Goal: Navigation & Orientation: Find specific page/section

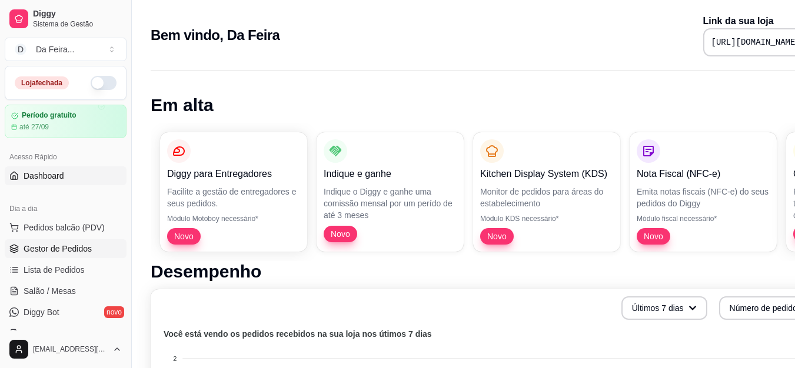
click at [54, 248] on span "Gestor de Pedidos" at bounding box center [58, 249] width 68 height 12
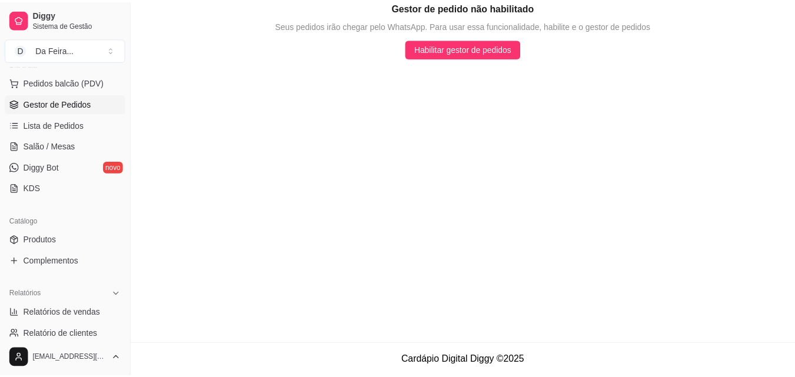
scroll to position [177, 0]
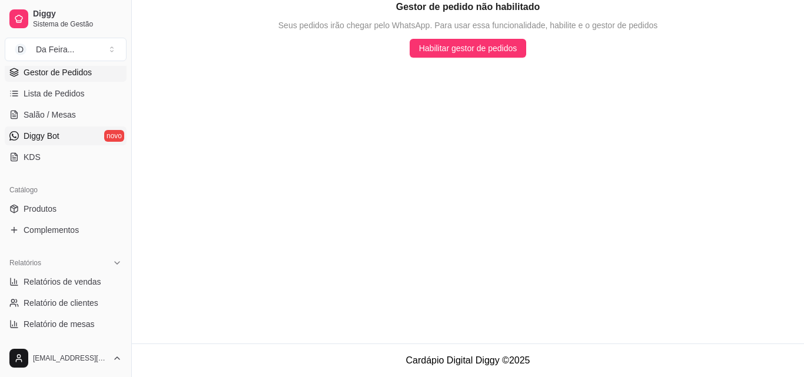
click at [49, 138] on span "Diggy Bot" at bounding box center [42, 136] width 36 height 12
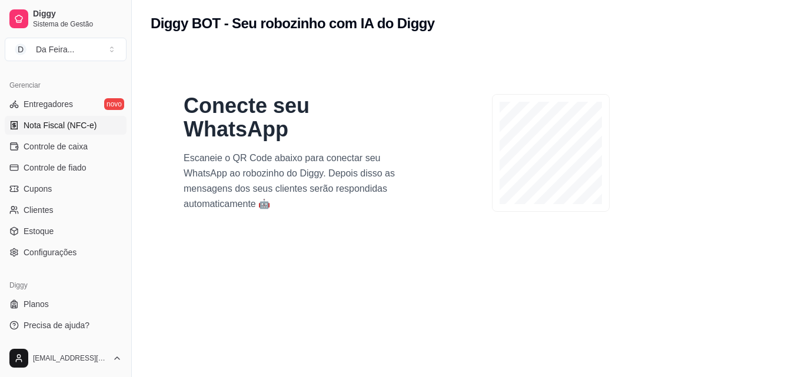
scroll to position [95, 0]
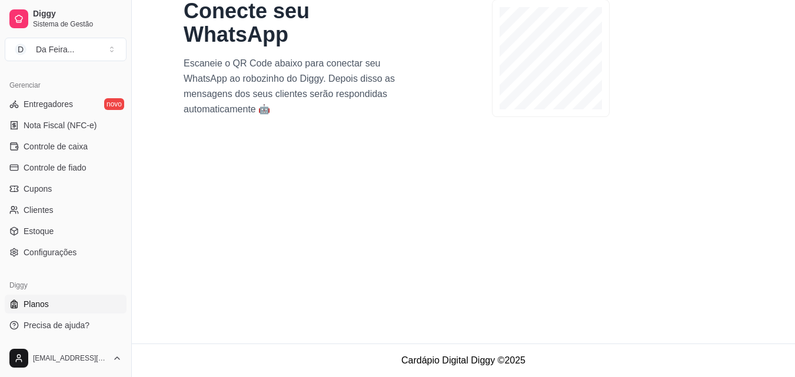
click at [51, 305] on link "Planos" at bounding box center [66, 304] width 122 height 19
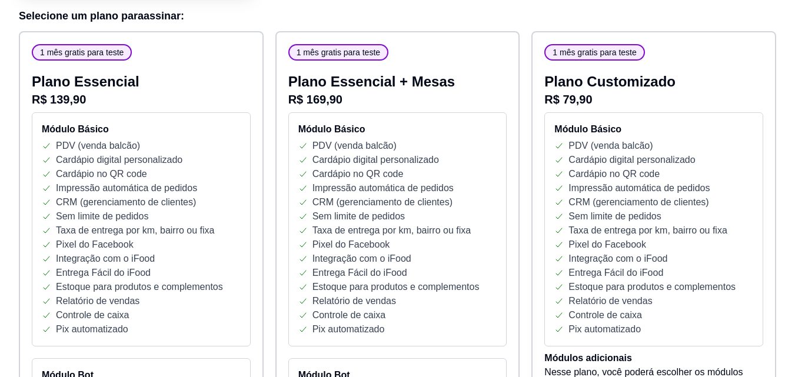
scroll to position [177, 0]
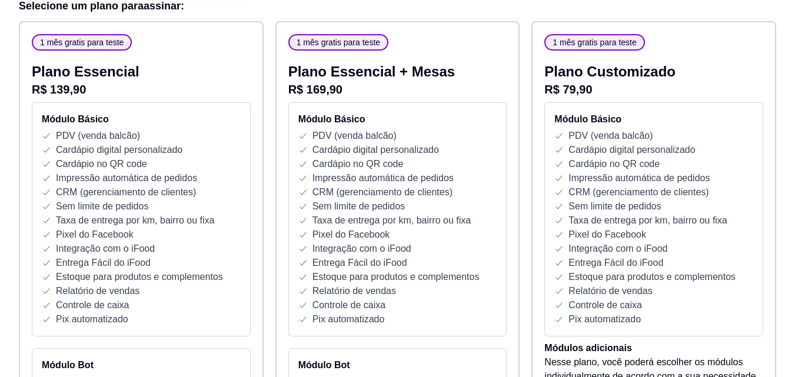
click at [172, 179] on p "Impressão automática de pedidos" at bounding box center [126, 178] width 141 height 14
click at [416, 196] on p "CRM (gerenciamento de clientes)" at bounding box center [382, 192] width 140 height 14
click at [608, 202] on p "Sem limite de pedidos" at bounding box center [614, 206] width 92 height 14
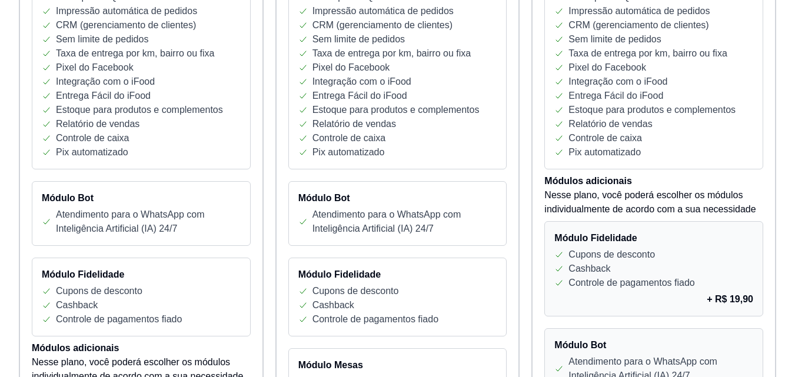
scroll to position [353, 0]
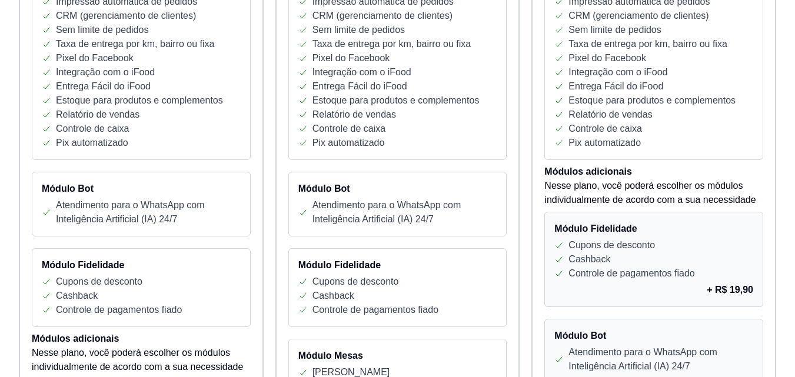
click at [669, 260] on div "Cashback" at bounding box center [653, 259] width 199 height 14
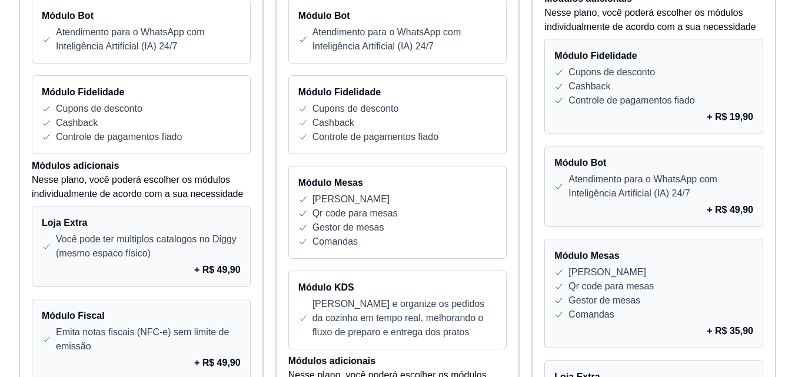
scroll to position [588, 0]
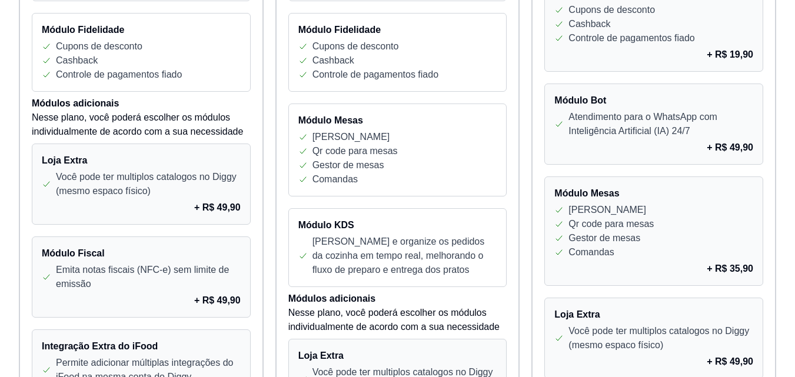
click at [677, 139] on div "Módulo Bot Atendimento para o WhatsApp com Inteligência Artificial (IA) 24/7 + …" at bounding box center [653, 124] width 219 height 81
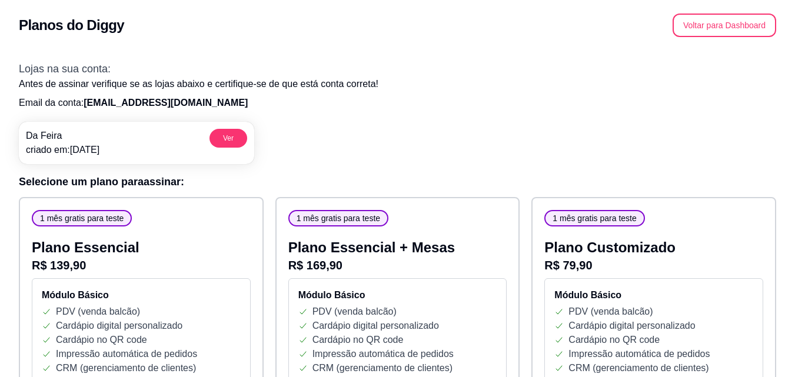
scroll to position [0, 0]
click at [711, 29] on button "Voltar para Dashboard" at bounding box center [724, 26] width 101 height 23
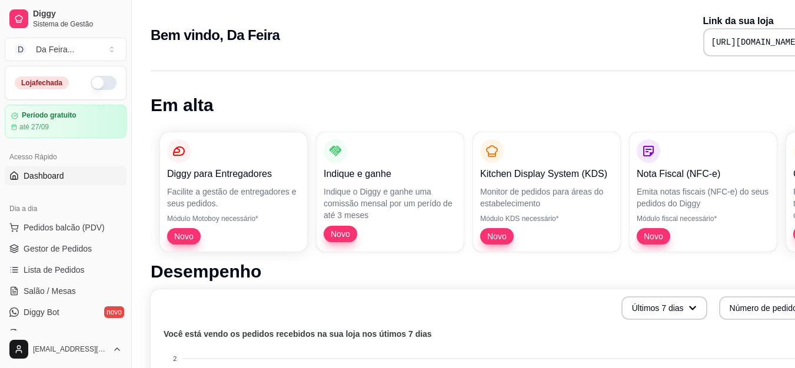
click at [711, 41] on pre "[URL][DOMAIN_NAME]" at bounding box center [755, 42] width 89 height 12
copy div "[URL][DOMAIN_NAME]"
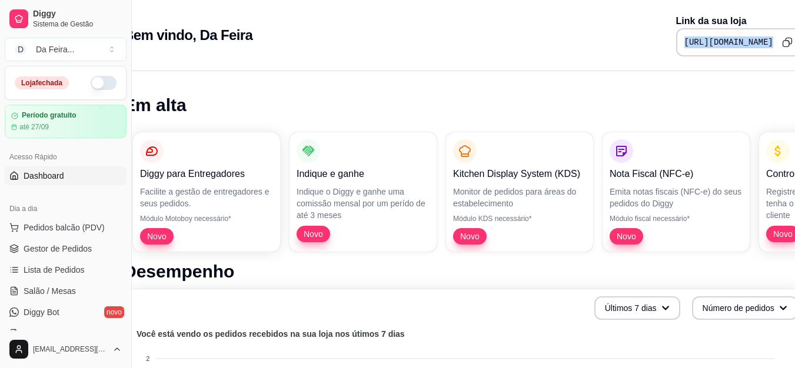
scroll to position [0, 53]
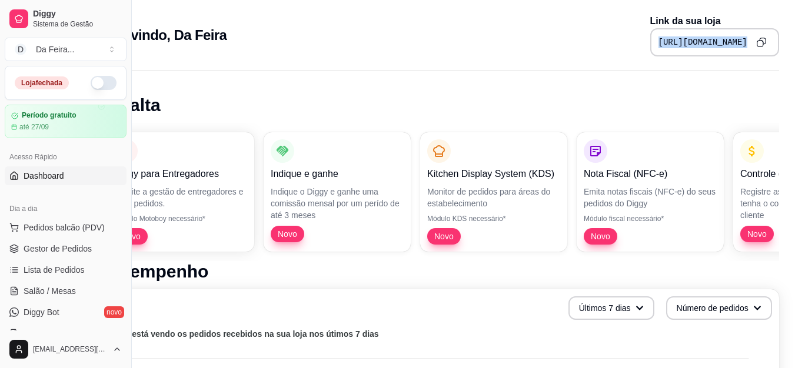
click at [761, 45] on icon "Copy to clipboard" at bounding box center [761, 42] width 10 height 10
click at [463, 41] on div "Bem vindo, Da Feira Link da sua loja https://diggy.menu/68b0f8e2892e52ea805c399c" at bounding box center [438, 35] width 681 height 42
click at [91, 84] on button "button" at bounding box center [104, 83] width 26 height 14
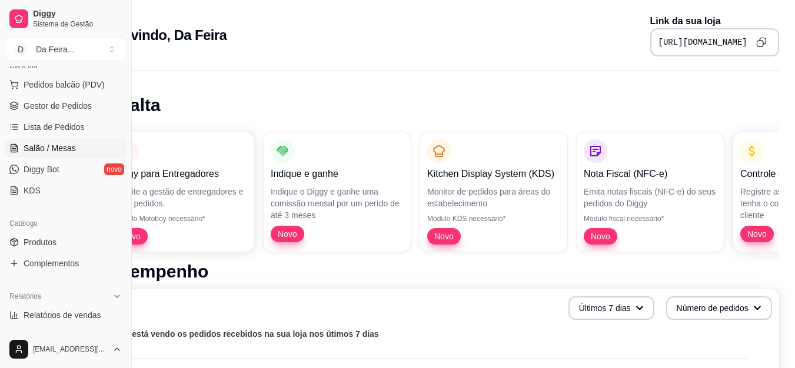
scroll to position [59, 0]
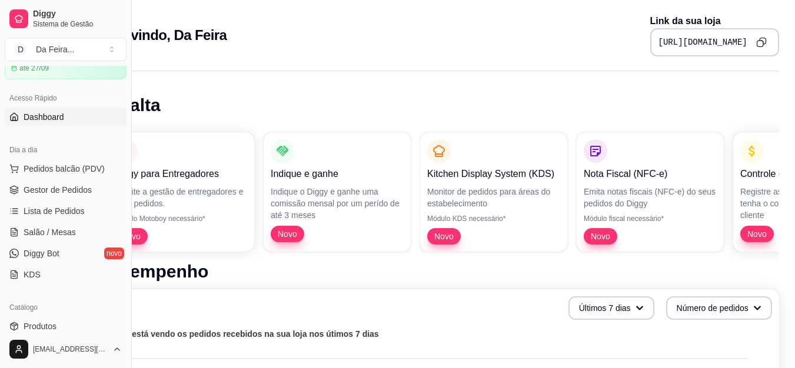
click at [298, 101] on h1 "Em alta" at bounding box center [438, 105] width 681 height 21
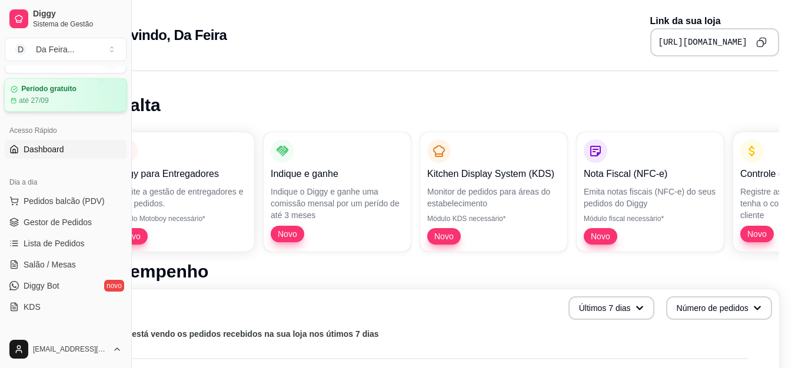
scroll to position [0, 0]
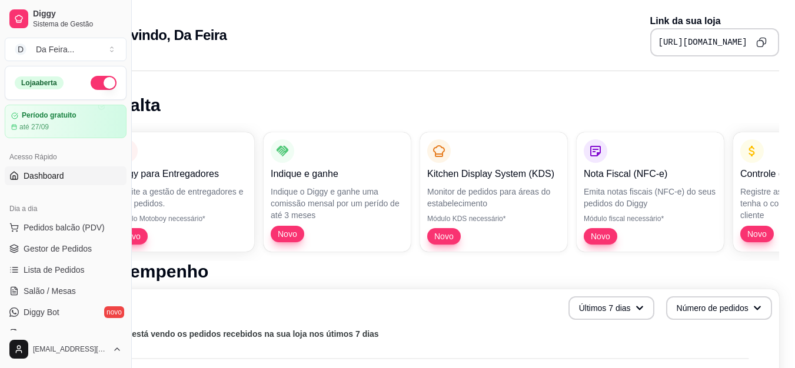
click at [95, 82] on button "button" at bounding box center [104, 83] width 26 height 14
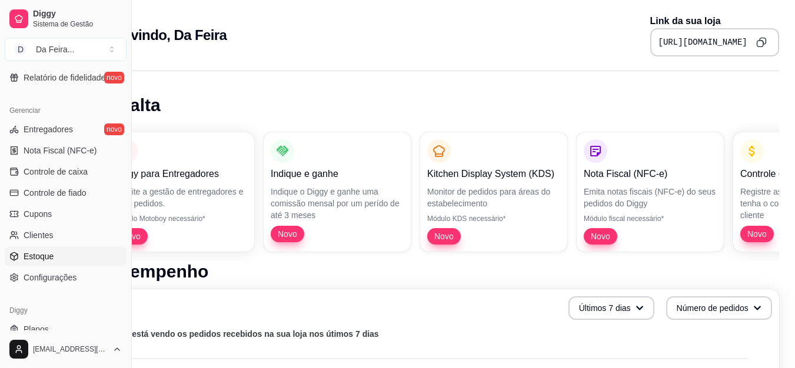
scroll to position [470, 0]
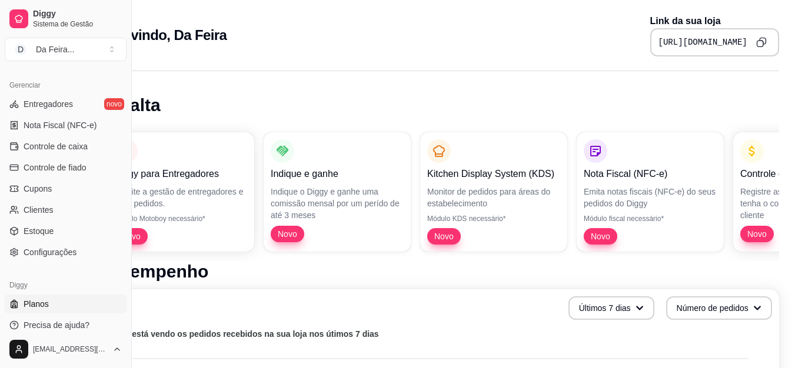
click at [36, 304] on span "Planos" at bounding box center [36, 304] width 25 height 12
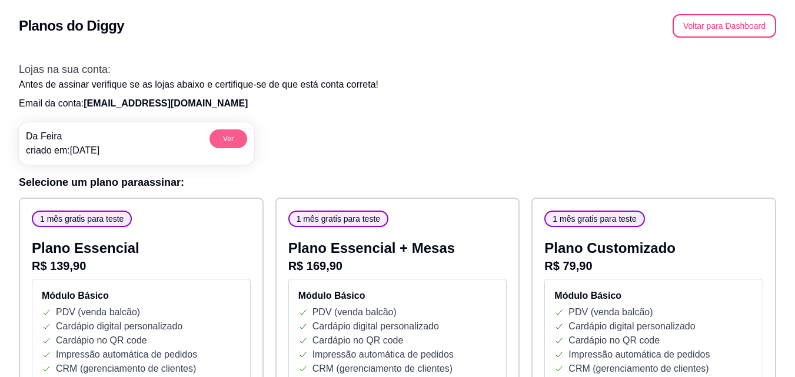
click at [225, 138] on button "Ver" at bounding box center [228, 138] width 38 height 19
click at [713, 29] on button "Voltar para Dashboard" at bounding box center [725, 26] width 104 height 24
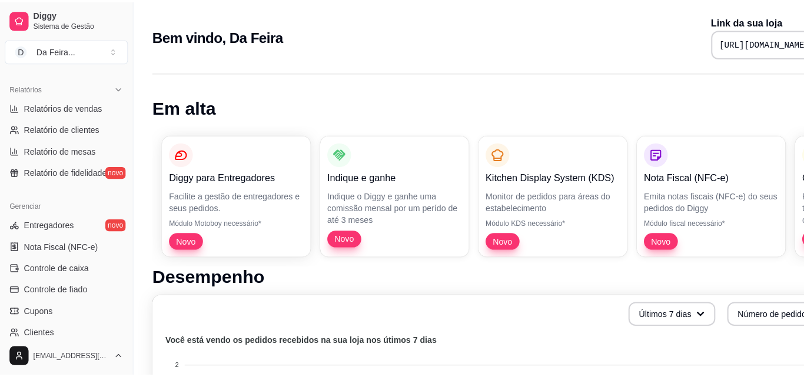
scroll to position [177, 0]
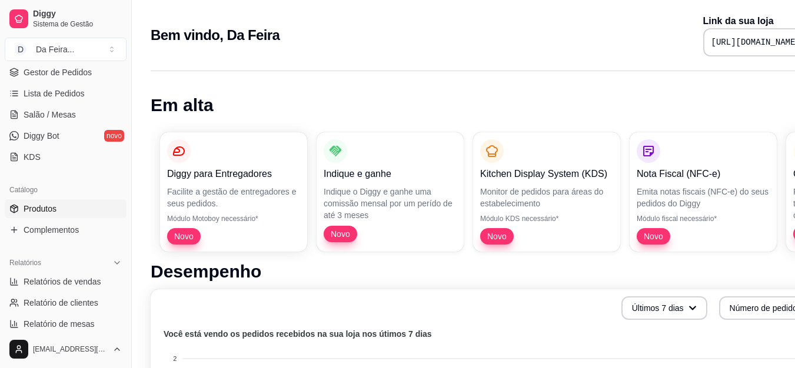
click at [41, 205] on span "Produtos" at bounding box center [40, 209] width 33 height 12
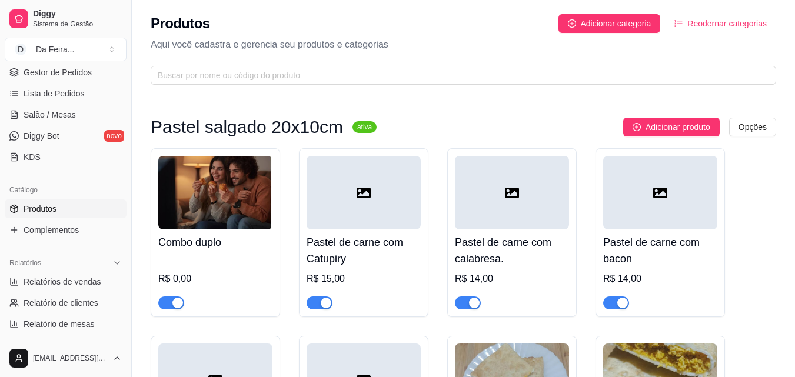
click at [243, 201] on img at bounding box center [215, 193] width 114 height 74
